Goal: Task Accomplishment & Management: Manage account settings

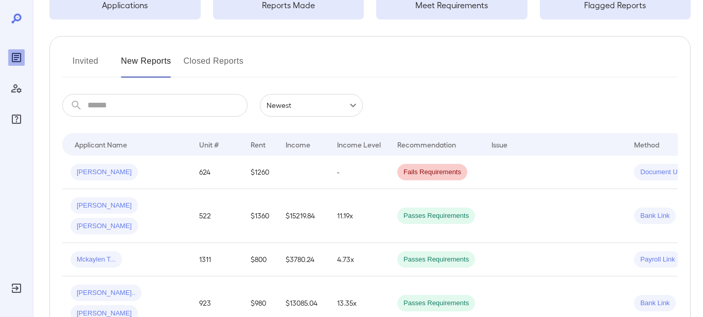
scroll to position [93, 0]
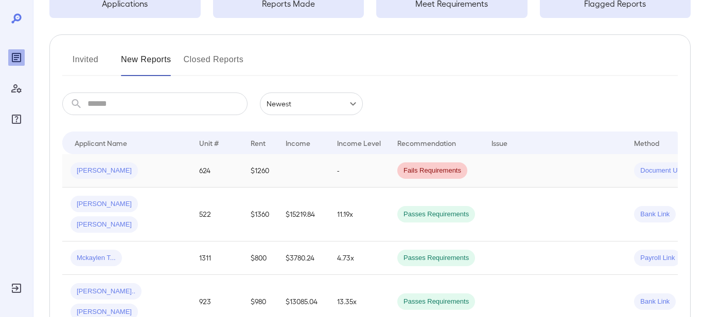
click at [183, 177] on td "[PERSON_NAME]" at bounding box center [126, 170] width 129 height 33
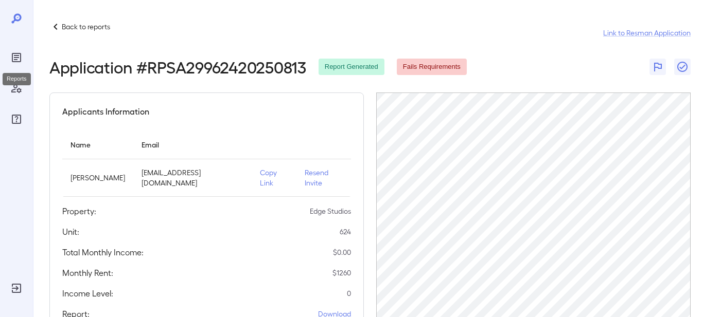
click at [13, 54] on icon "Reports" at bounding box center [16, 57] width 9 height 9
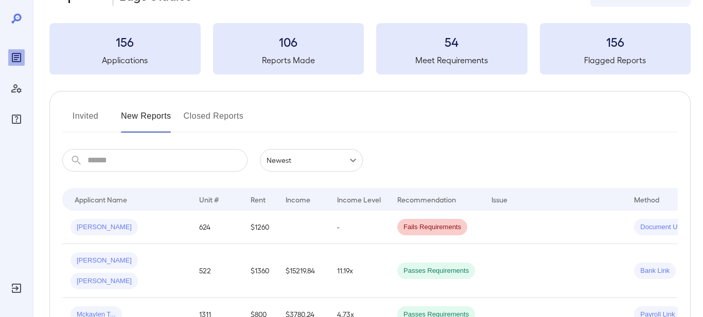
scroll to position [47, 0]
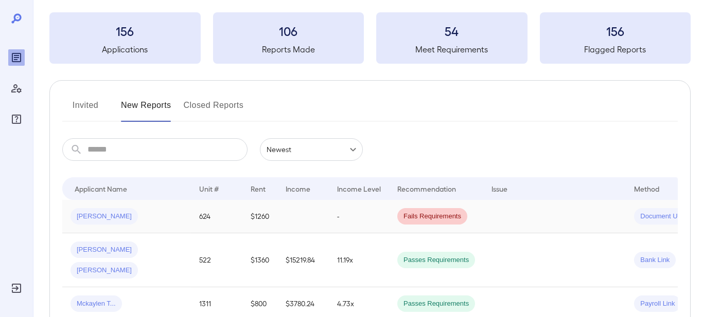
click at [142, 217] on div "[PERSON_NAME]" at bounding box center [126, 216] width 112 height 16
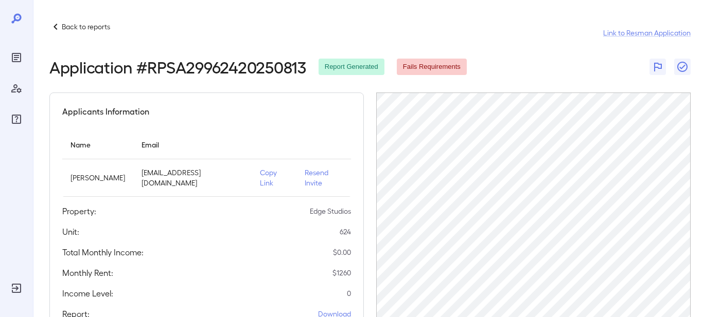
click at [311, 174] on p "Resend Invite" at bounding box center [324, 178] width 38 height 21
click at [260, 176] on p "Copy Link" at bounding box center [274, 178] width 28 height 21
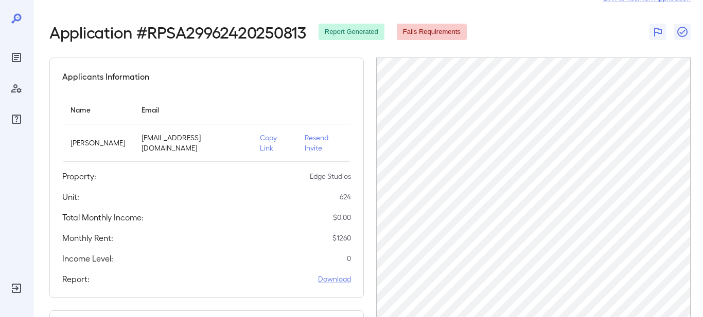
scroll to position [34, 0]
click at [265, 137] on p "Copy Link" at bounding box center [274, 143] width 28 height 21
